Goal: Find specific page/section

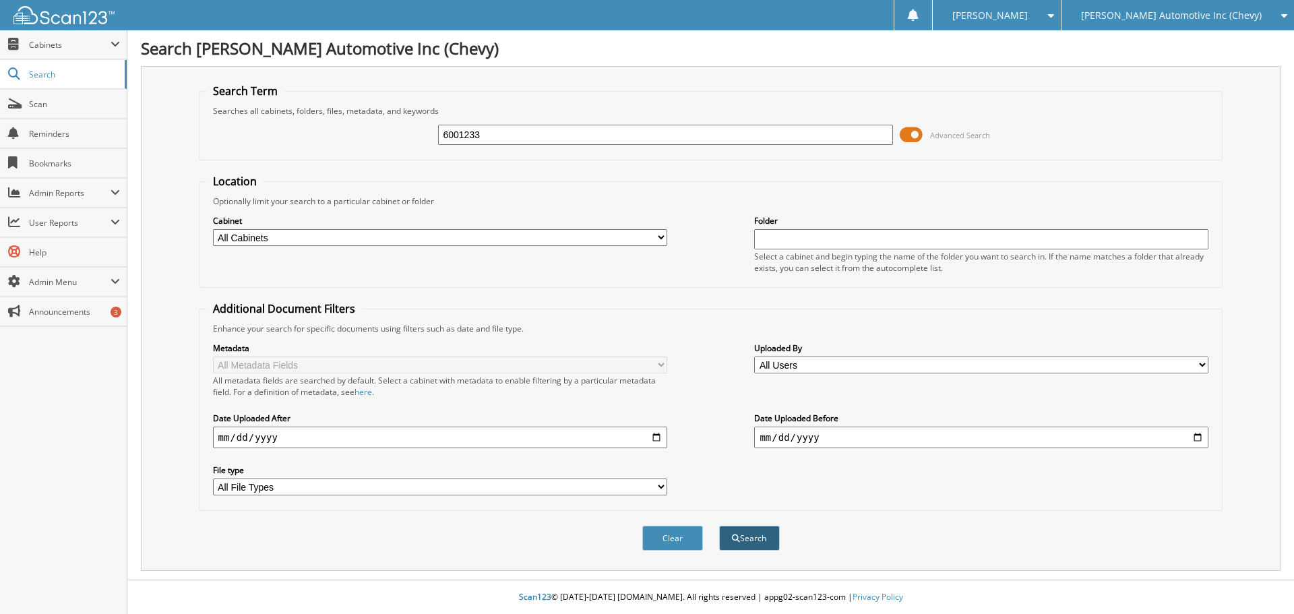
type input "6001233"
click at [732, 536] on span "submit" at bounding box center [736, 538] width 8 height 8
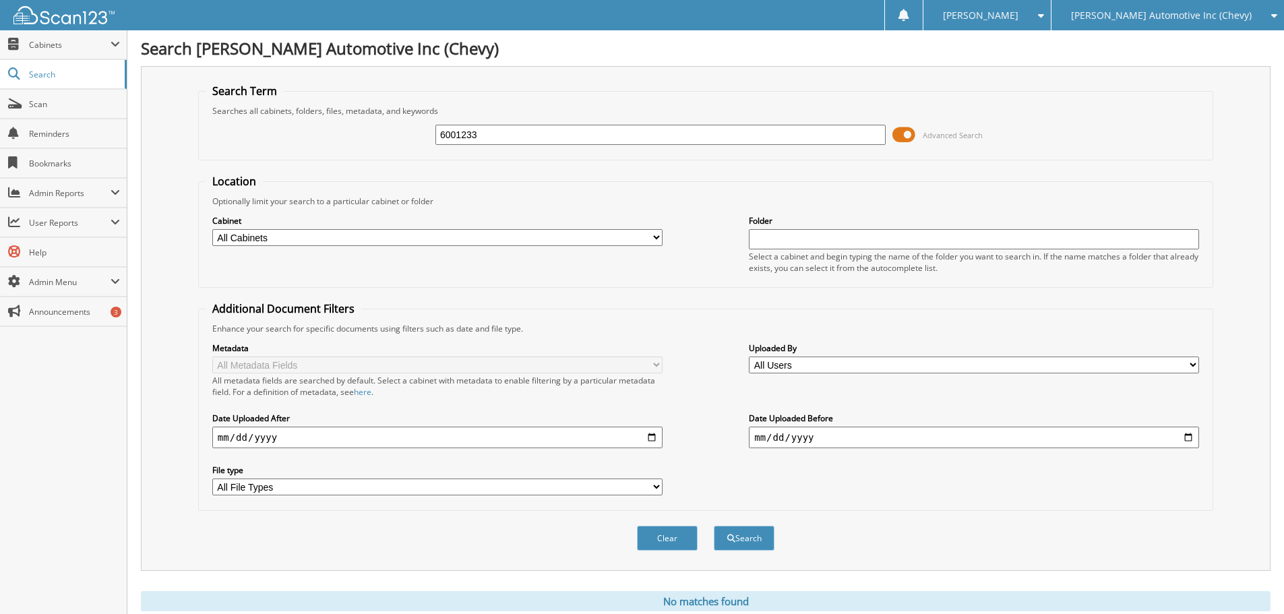
click at [447, 134] on input "6001233" at bounding box center [660, 135] width 450 height 20
type input "6001233"
click at [714, 526] on button "Search" at bounding box center [744, 538] width 61 height 25
click at [1148, 22] on div "[PERSON_NAME] Automotive Inc (Chevy)" at bounding box center [1167, 15] width 219 height 30
click at [1150, 42] on link "[PERSON_NAME] Motors (Ford)" at bounding box center [1167, 42] width 232 height 24
